Goal: Navigation & Orientation: Find specific page/section

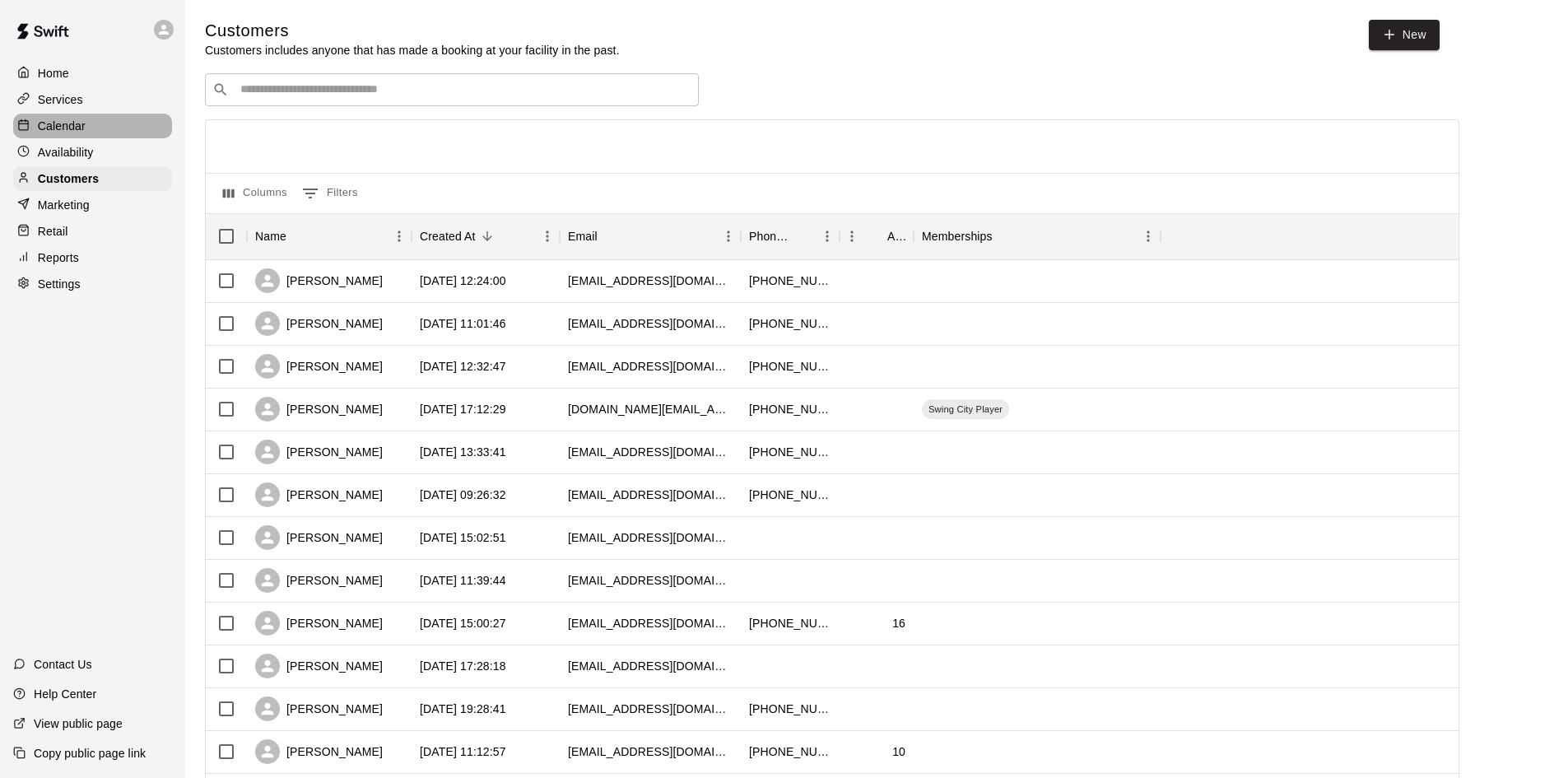
click at [85, 134] on p "Calendar" at bounding box center [61, 126] width 48 height 17
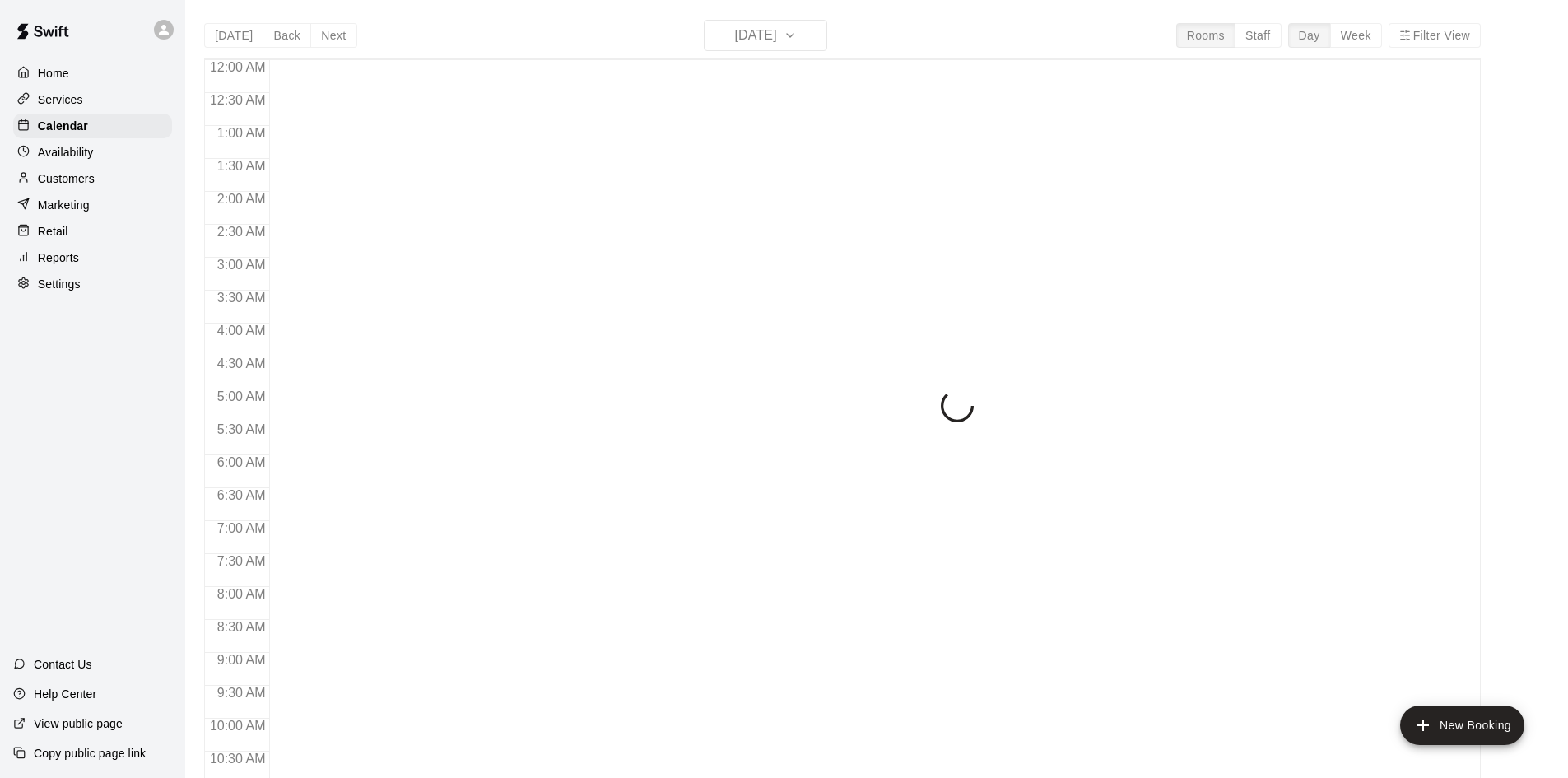
scroll to position [843, 0]
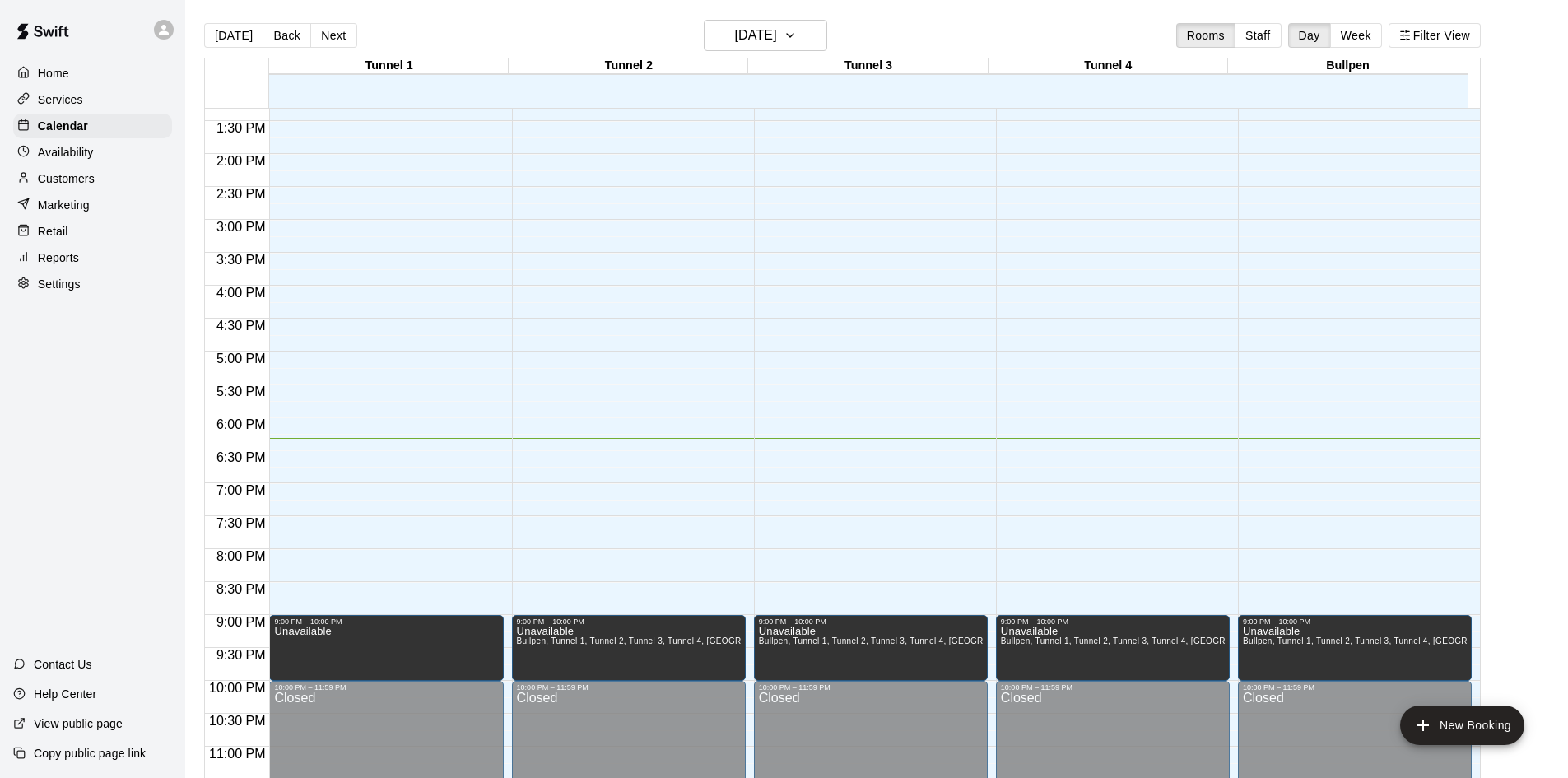
scroll to position [895, 0]
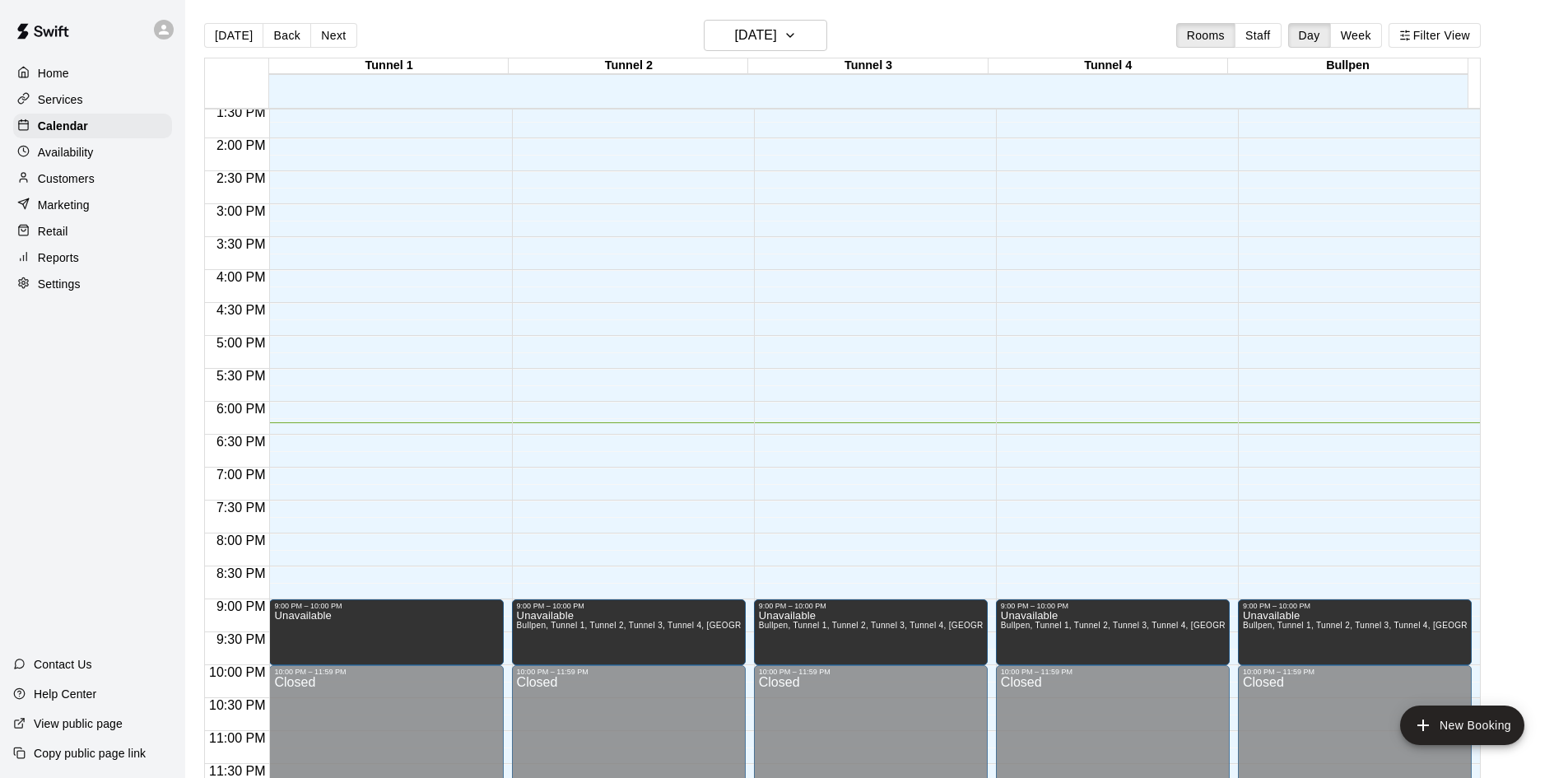
click at [1555, 140] on main "[DATE] Back [DATE][DATE] Rooms Staff Day Week Filter View Tunnel 1 13 [GEOGRAPH…" at bounding box center [877, 409] width 1370 height 778
